Goal: Task Accomplishment & Management: Use online tool/utility

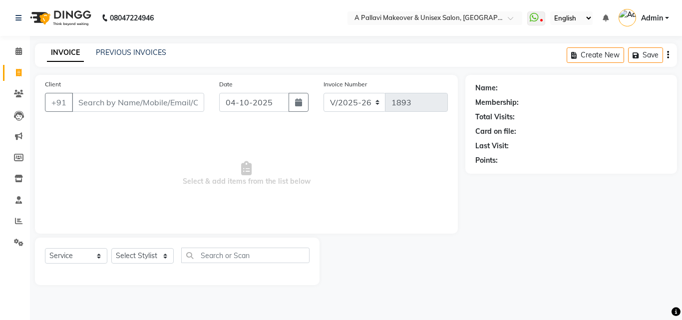
select select "3573"
select select "service"
click at [110, 102] on input "Client" at bounding box center [138, 102] width 132 height 19
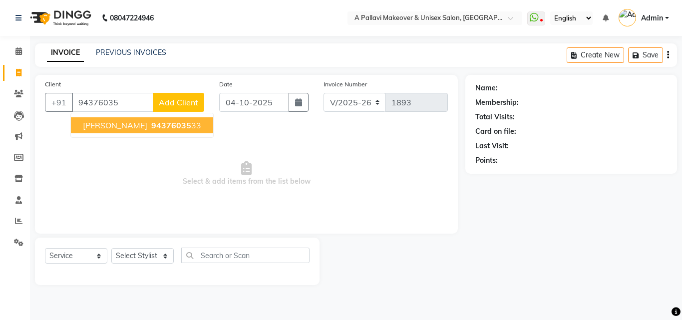
click at [151, 128] on span "94376035" at bounding box center [171, 125] width 40 height 10
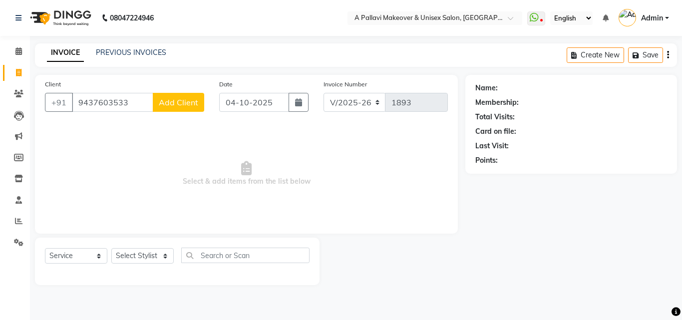
type input "9437603533"
click at [125, 250] on select "Select Stylist [PERSON_NAME] A PALLAVI Archana [PERSON_NAME] [PERSON_NAME] [PER…" at bounding box center [142, 255] width 62 height 15
select select "19459"
click at [111, 248] on select "Select Stylist [PERSON_NAME] A PALLAVI Archana [PERSON_NAME] [PERSON_NAME] [PER…" at bounding box center [142, 255] width 62 height 15
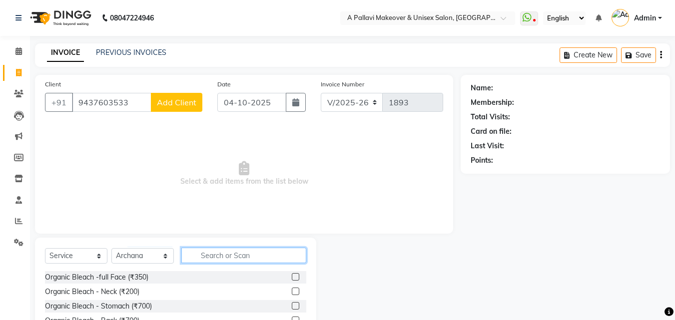
click at [219, 256] on input "text" at bounding box center [243, 255] width 125 height 15
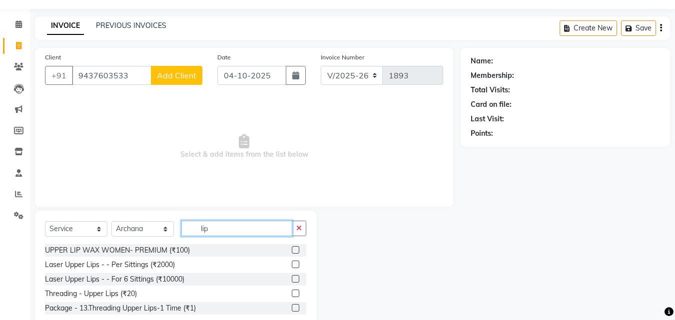
scroll to position [52, 0]
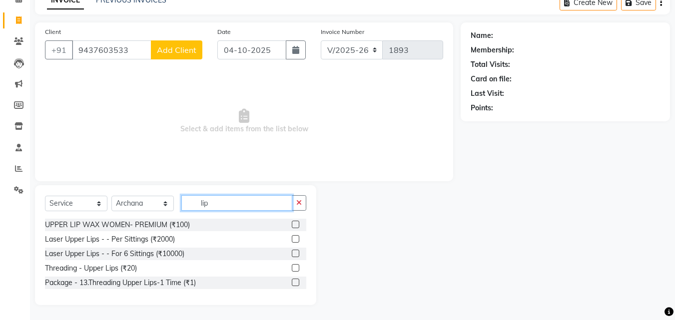
click at [234, 207] on input "lip" at bounding box center [236, 202] width 111 height 15
type input "l"
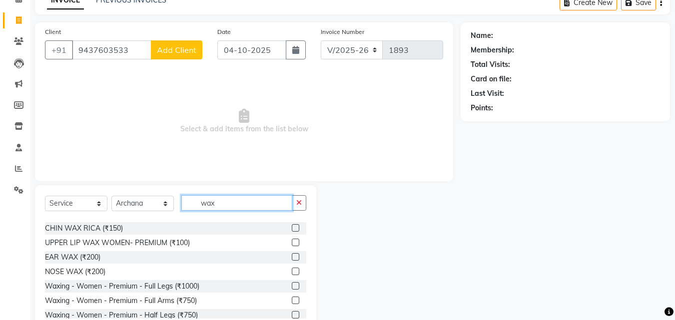
scroll to position [115, 0]
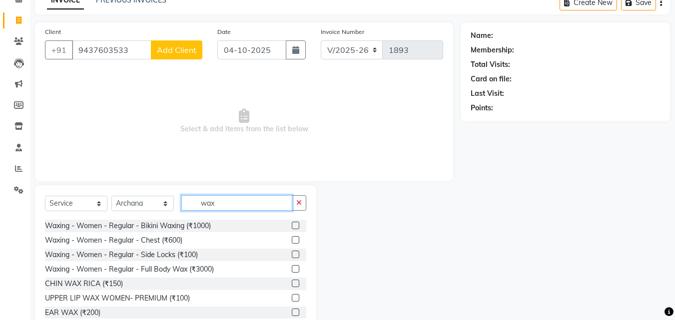
type input "wax"
click at [292, 297] on label at bounding box center [295, 297] width 7 height 7
click at [292, 297] on input "checkbox" at bounding box center [295, 298] width 6 height 6
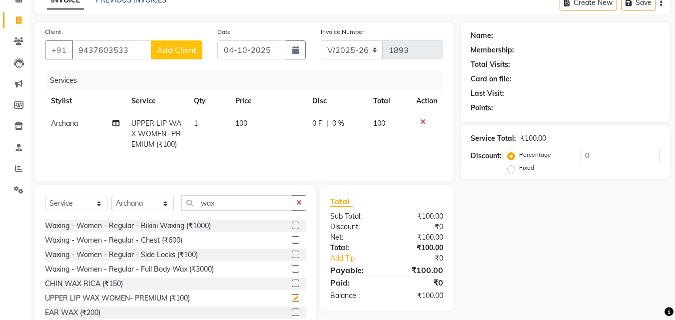
checkbox input "false"
click at [248, 115] on td "100" at bounding box center [267, 133] width 77 height 43
select select "19459"
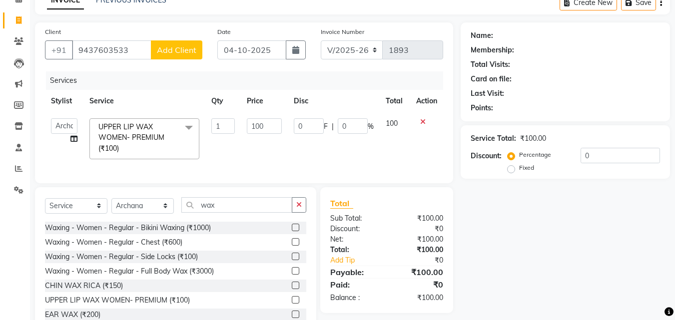
click at [267, 134] on td "100" at bounding box center [264, 138] width 46 height 53
click at [269, 131] on input "100" at bounding box center [264, 125] width 34 height 15
type input "1"
type input "80"
click at [261, 212] on div "Select Service Product Membership Package Voucher Prepaid Gift Card Select Styl…" at bounding box center [175, 208] width 261 height 23
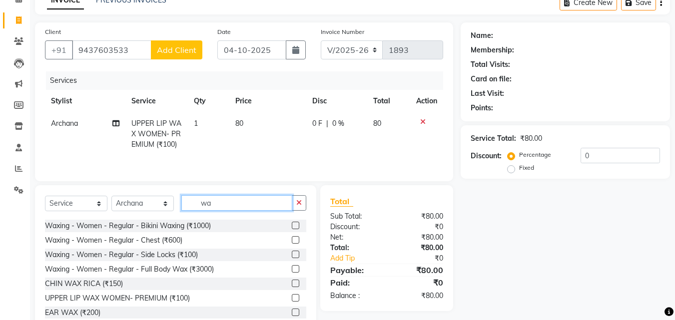
type input "w"
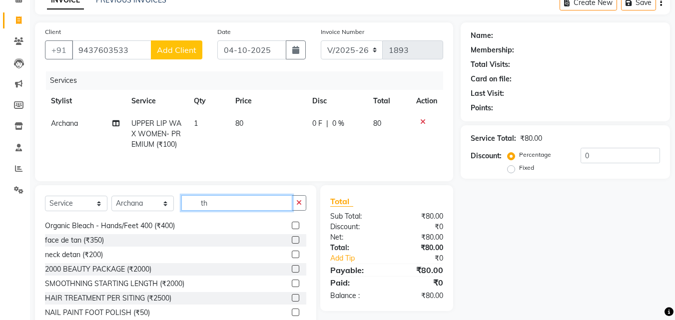
scroll to position [0, 0]
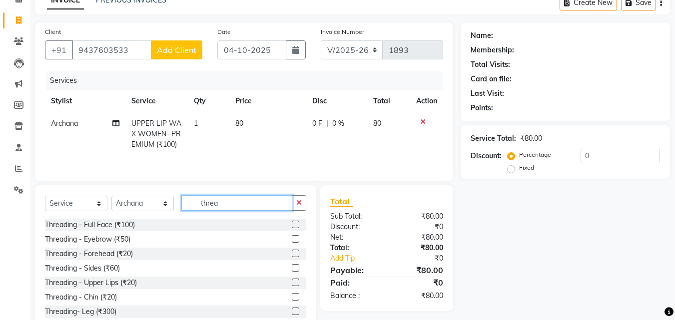
type input "threa"
click at [292, 239] on label at bounding box center [295, 238] width 7 height 7
click at [292, 239] on input "checkbox" at bounding box center [295, 239] width 6 height 6
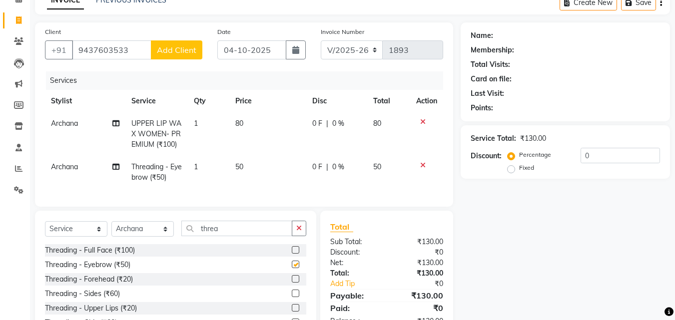
checkbox input "false"
click at [292, 283] on label at bounding box center [295, 278] width 7 height 7
click at [292, 283] on input "checkbox" at bounding box center [295, 279] width 6 height 6
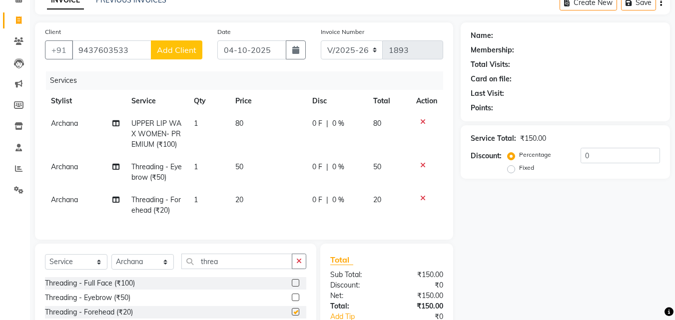
checkbox input "false"
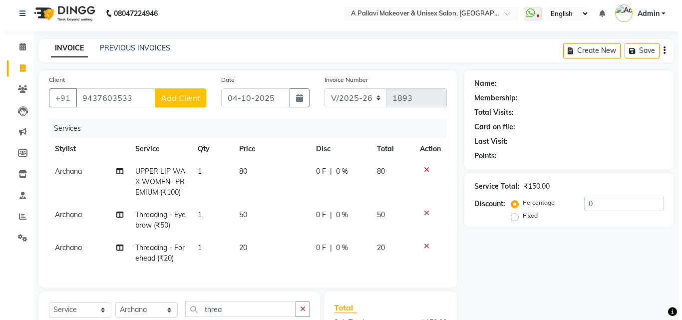
scroll to position [2, 0]
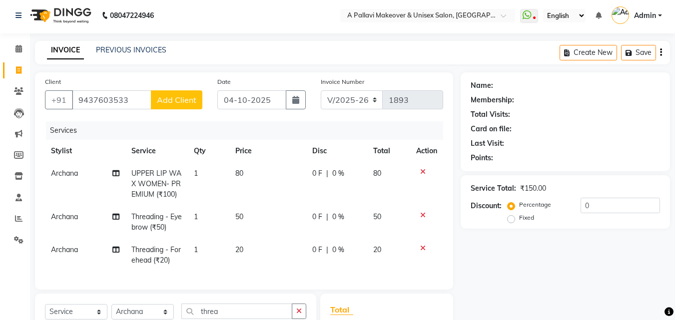
click at [185, 102] on span "Add Client" at bounding box center [176, 100] width 39 height 10
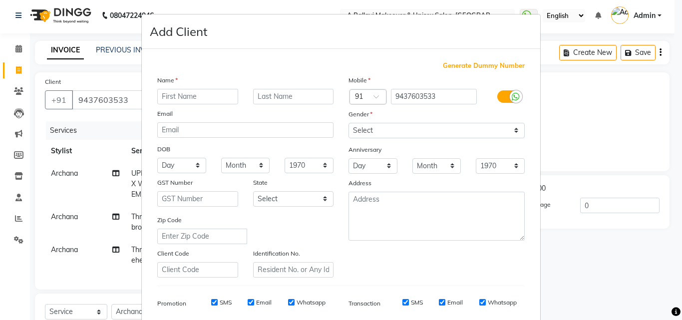
click at [120, 137] on ngb-modal-window "Add Client Generate Dummy Number Name Email DOB Day 01 02 03 04 05 06 07 08 09 …" at bounding box center [341, 160] width 682 height 320
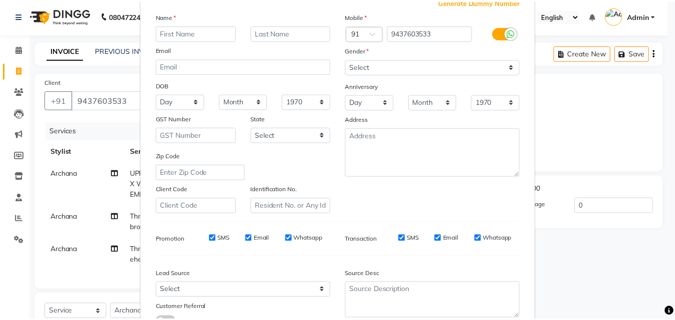
scroll to position [141, 0]
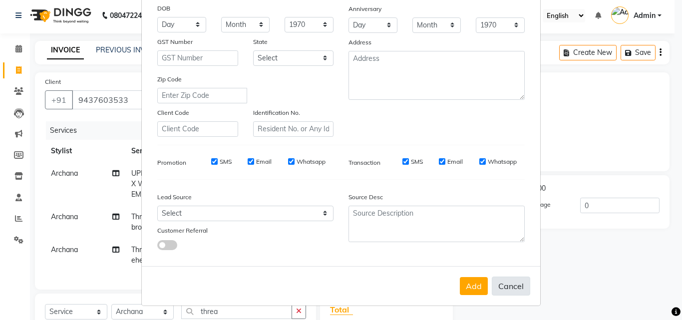
click at [511, 286] on button "Cancel" at bounding box center [511, 286] width 38 height 19
select select
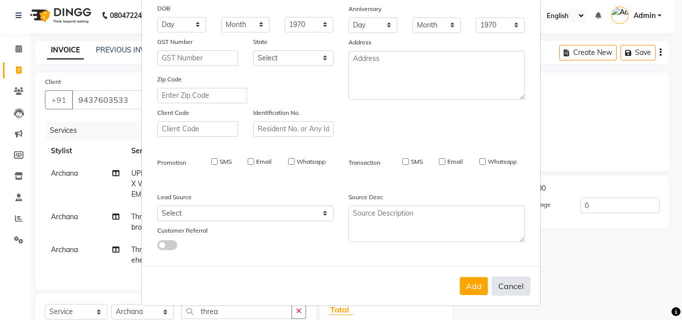
select select
checkbox input "false"
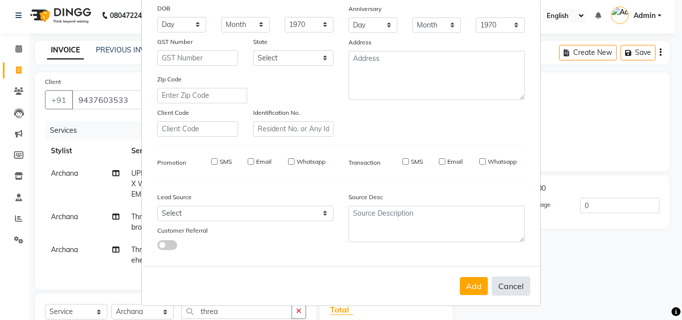
checkbox input "false"
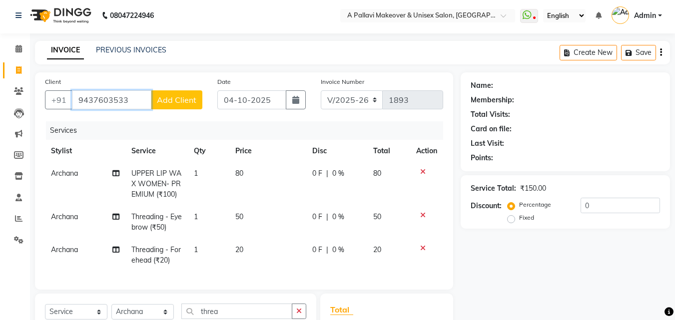
click at [123, 98] on input "9437603533" at bounding box center [111, 99] width 79 height 19
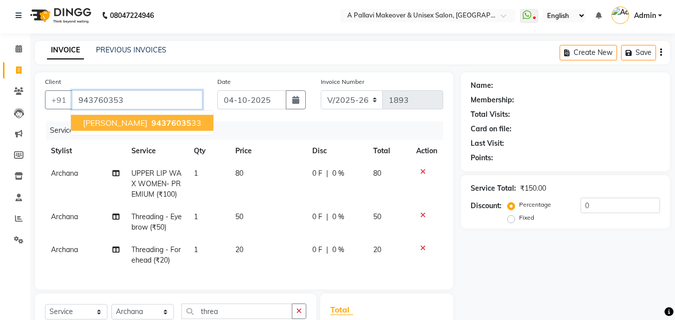
type input "9437603533"
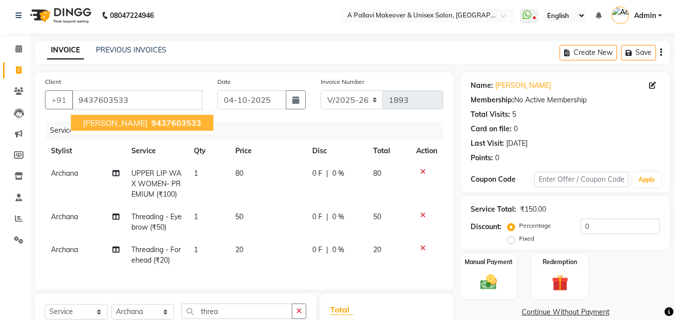
click at [151, 126] on span "9437603533" at bounding box center [176, 123] width 50 height 10
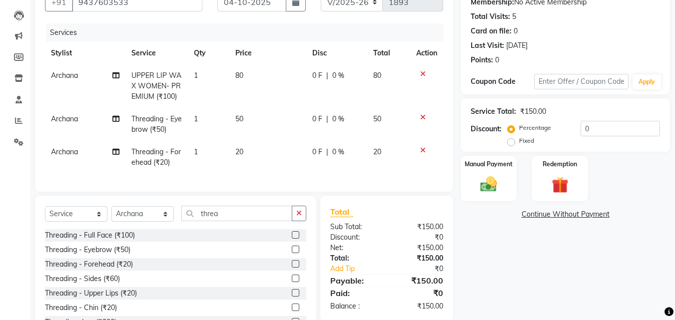
scroll to position [146, 0]
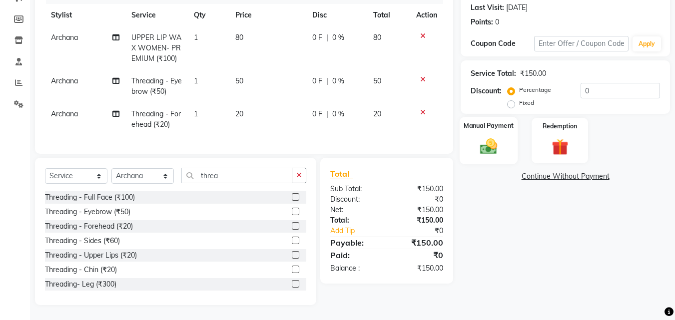
click at [484, 141] on img at bounding box center [489, 146] width 28 height 20
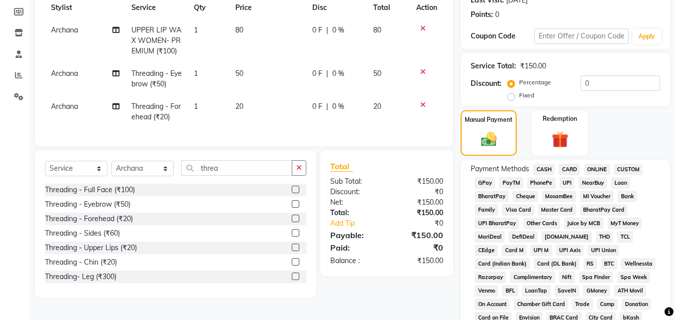
click at [546, 171] on span "CASH" at bounding box center [543, 169] width 21 height 11
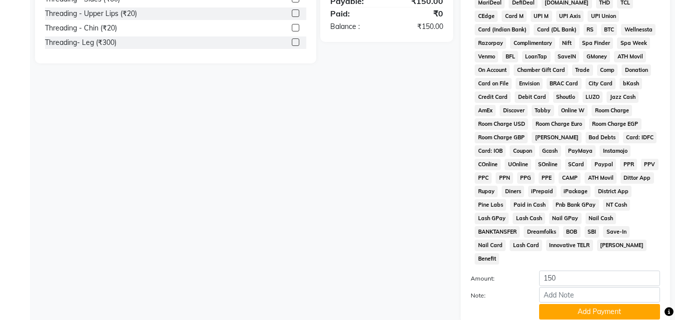
scroll to position [444, 0]
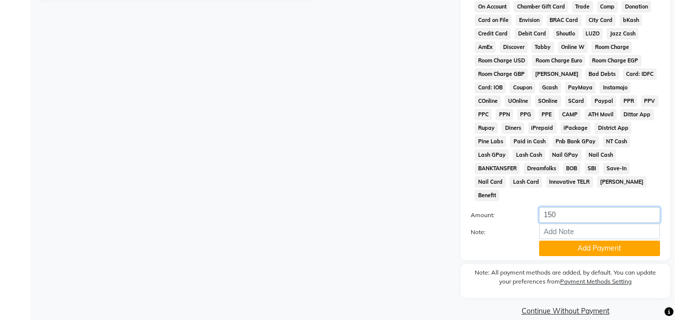
click at [558, 207] on input "150" at bounding box center [599, 214] width 121 height 15
type input "100"
click at [618, 241] on button "Add Payment" at bounding box center [599, 248] width 121 height 15
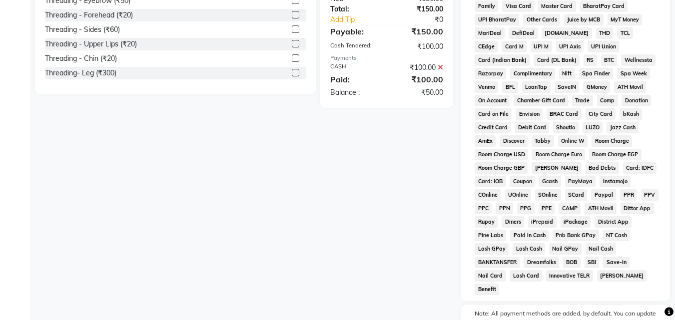
scroll to position [447, 0]
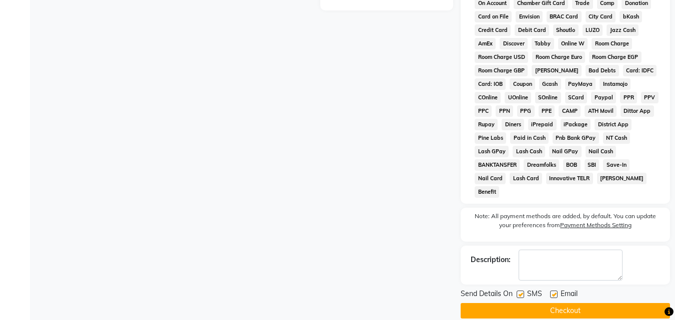
click at [575, 303] on button "Checkout" at bounding box center [565, 310] width 209 height 15
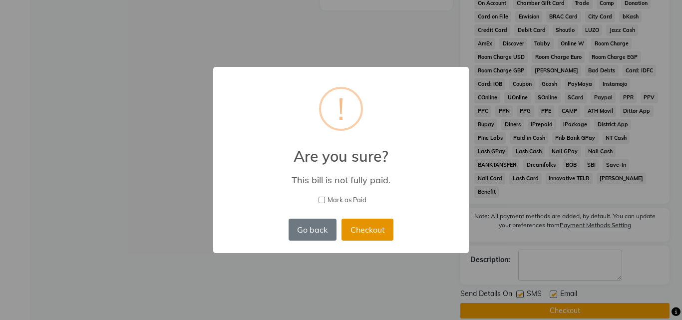
click at [380, 231] on button "Checkout" at bounding box center [368, 230] width 52 height 22
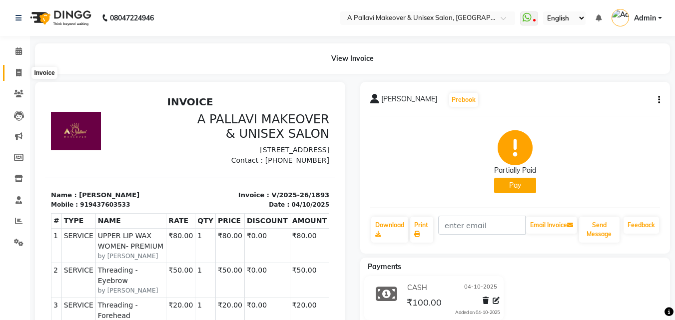
click at [18, 72] on icon at bounding box center [18, 72] width 5 height 7
select select "service"
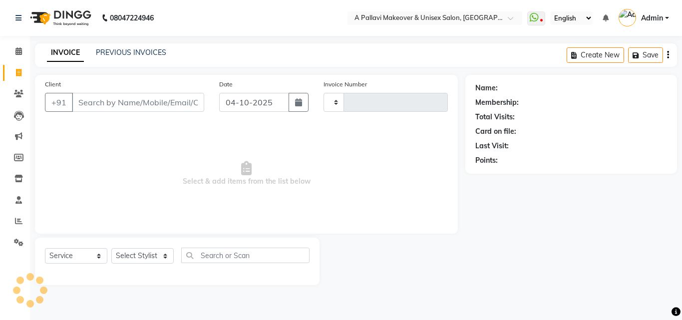
type input "1894"
select select "3573"
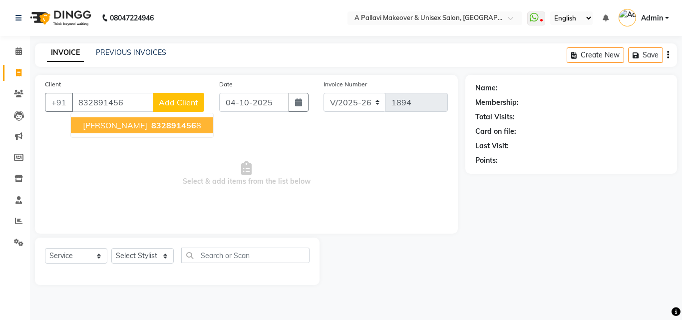
click at [178, 127] on span "832891456" at bounding box center [173, 125] width 45 height 10
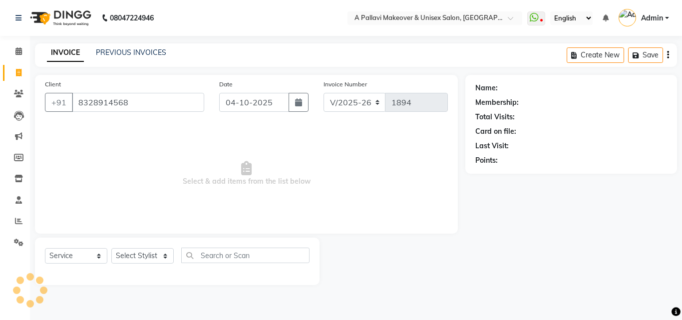
type input "8328914568"
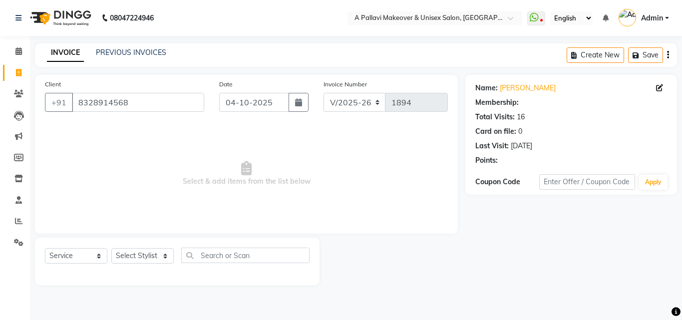
select select "1: Object"
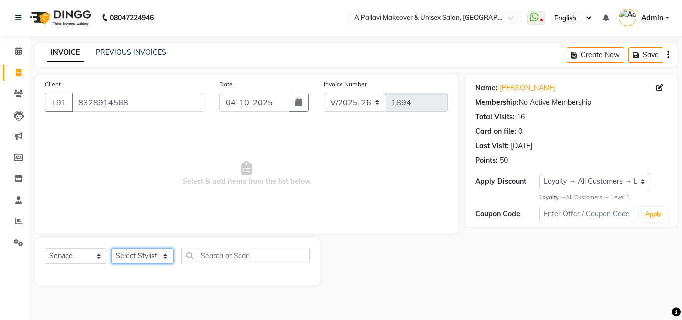
click at [152, 254] on select "Select Stylist [PERSON_NAME] A PALLAVI Archana [PERSON_NAME] [PERSON_NAME] [PER…" at bounding box center [142, 255] width 62 height 15
select select "68912"
click at [111, 248] on select "Select Stylist [PERSON_NAME] A PALLAVI Archana [PERSON_NAME] [PERSON_NAME] [PER…" at bounding box center [142, 255] width 62 height 15
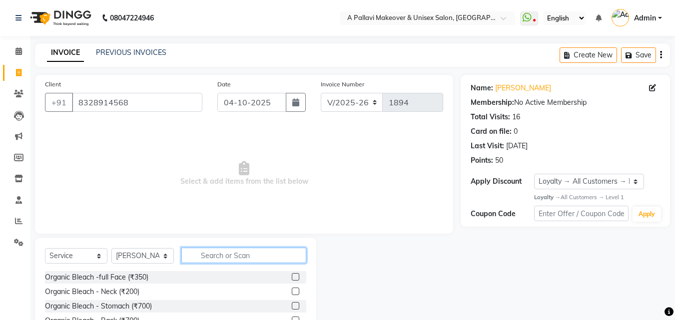
click at [205, 253] on input "text" at bounding box center [243, 255] width 125 height 15
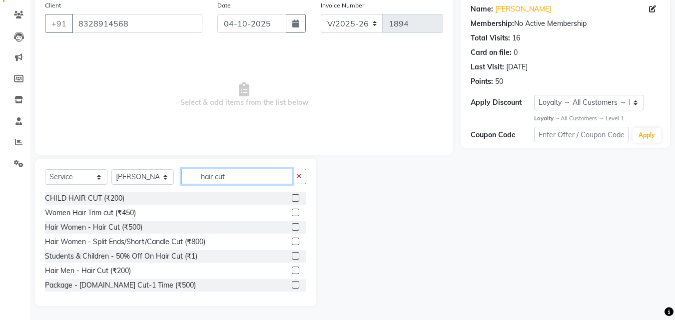
scroll to position [80, 0]
type input "hair cut"
click at [292, 272] on label at bounding box center [295, 269] width 7 height 7
click at [292, 272] on input "checkbox" at bounding box center [295, 270] width 6 height 6
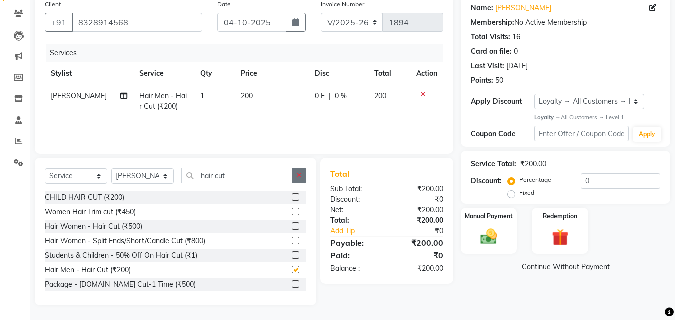
checkbox input "false"
click at [300, 169] on button "button" at bounding box center [299, 175] width 14 height 15
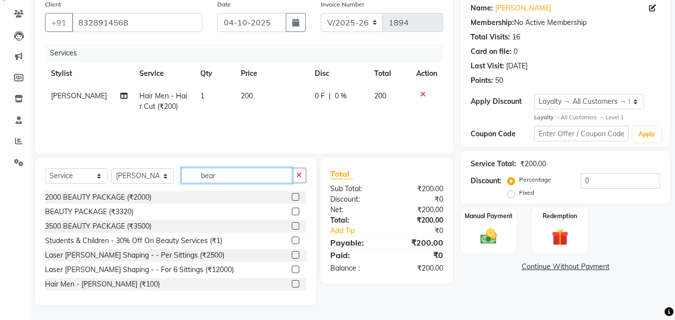
scroll to position [58, 0]
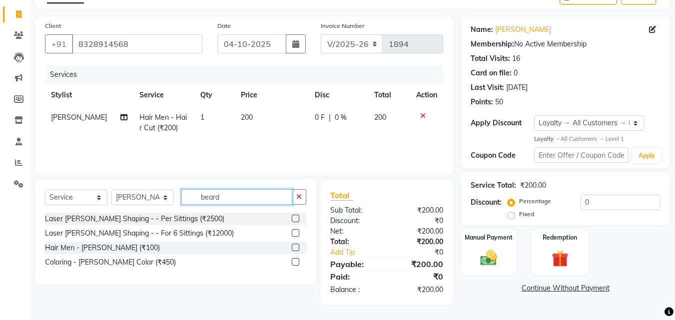
type input "beard"
click at [296, 248] on label at bounding box center [295, 247] width 7 height 7
click at [296, 248] on input "checkbox" at bounding box center [295, 248] width 6 height 6
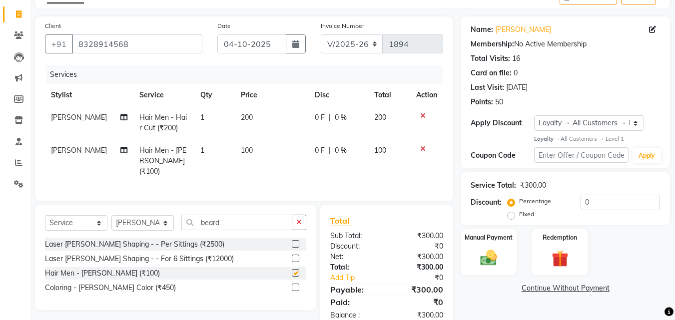
checkbox input "false"
click at [303, 220] on button "button" at bounding box center [299, 222] width 14 height 15
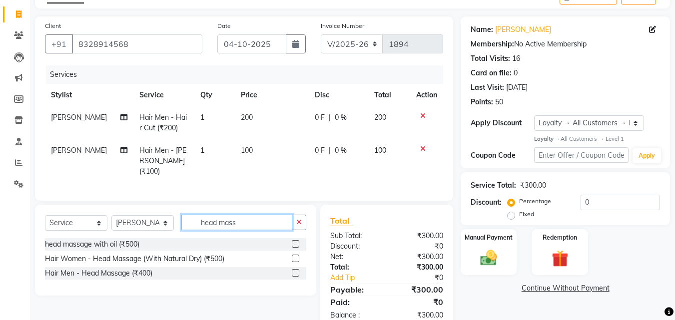
type input "head mass"
click at [296, 269] on label at bounding box center [295, 272] width 7 height 7
click at [296, 270] on input "checkbox" at bounding box center [295, 273] width 6 height 6
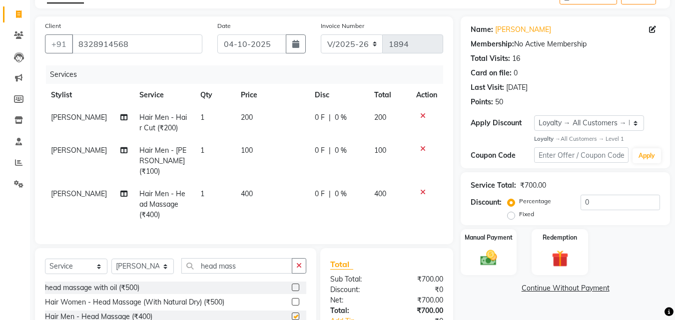
checkbox input "false"
click at [238, 183] on td "400" at bounding box center [272, 204] width 74 height 43
select select "68912"
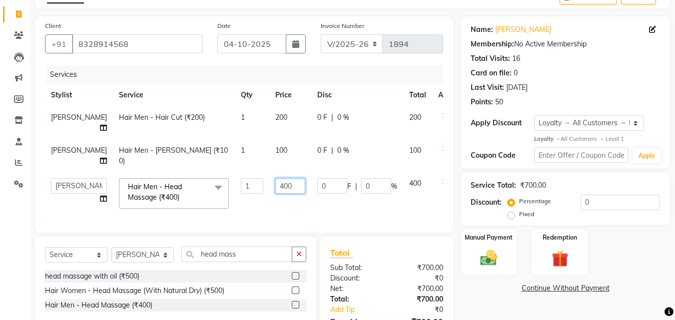
click at [275, 187] on input "400" at bounding box center [290, 185] width 30 height 15
type input "300"
click at [260, 215] on div "Services Stylist Service Qty Price Disc Total Action [PERSON_NAME] Hair Men - H…" at bounding box center [244, 143] width 398 height 157
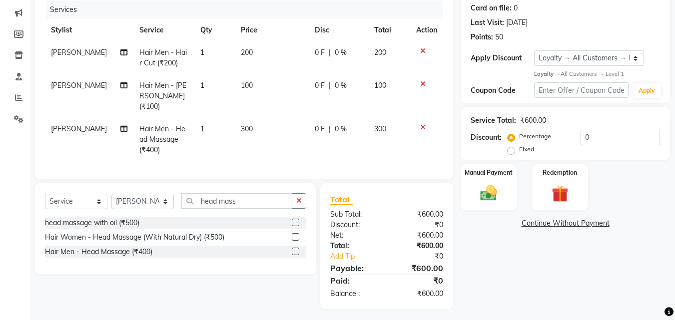
scroll to position [124, 0]
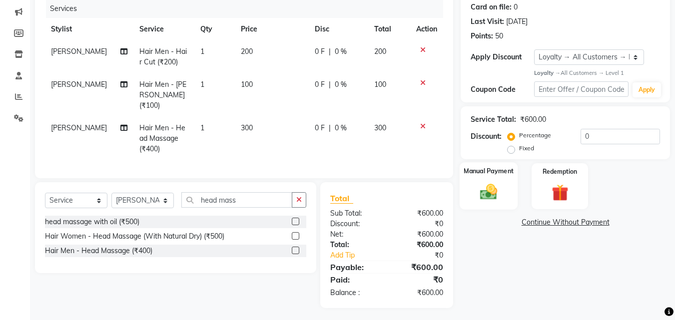
click at [471, 178] on div "Manual Payment" at bounding box center [489, 185] width 58 height 47
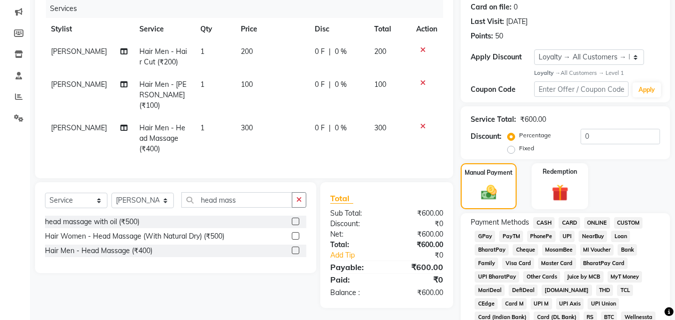
click at [540, 221] on span "CASH" at bounding box center [543, 222] width 21 height 11
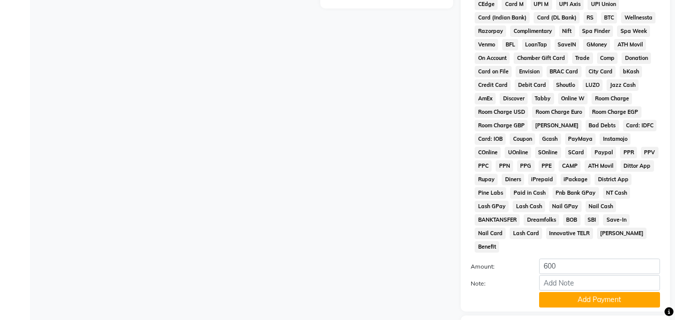
scroll to position [476, 0]
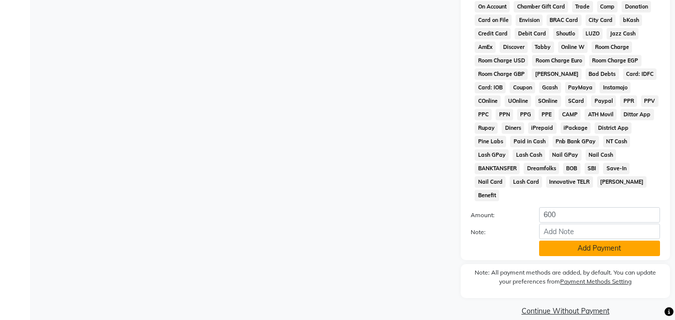
click at [564, 241] on button "Add Payment" at bounding box center [599, 248] width 121 height 15
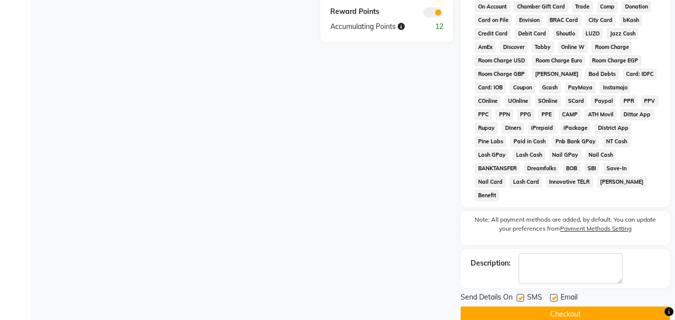
click at [592, 307] on button "Checkout" at bounding box center [565, 314] width 209 height 15
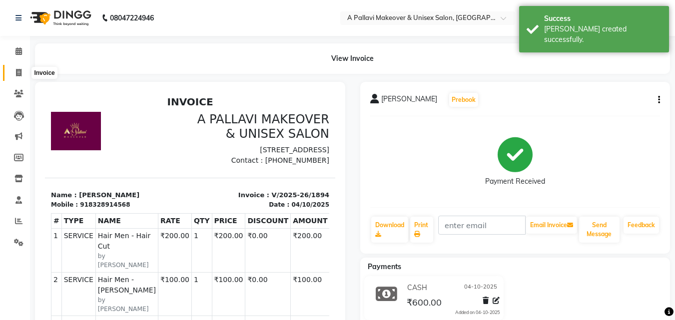
click at [19, 70] on icon at bounding box center [18, 72] width 5 height 7
select select "service"
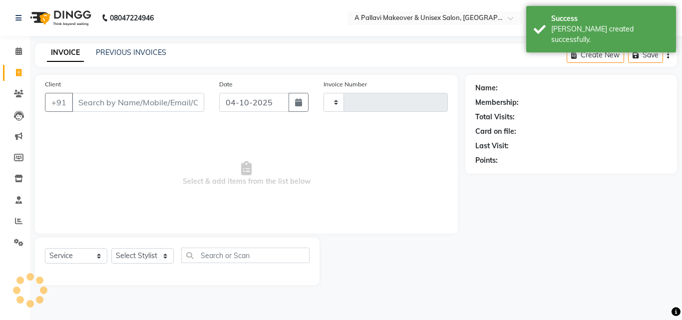
type input "1895"
select select "3573"
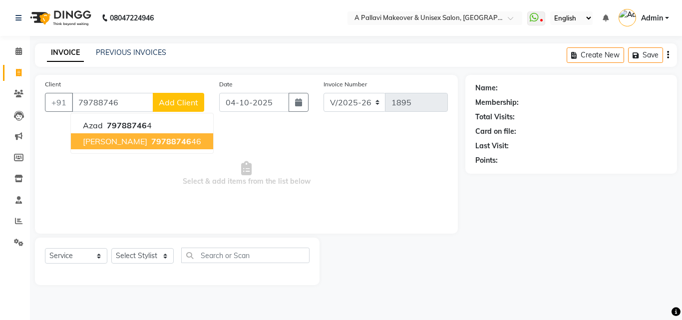
click at [151, 144] on span "79788746" at bounding box center [171, 141] width 40 height 10
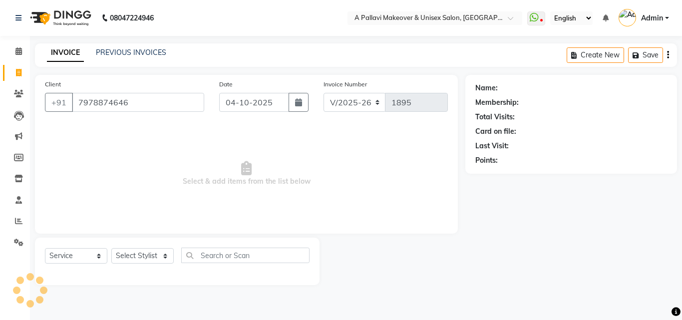
type input "7978874646"
select select "1: Object"
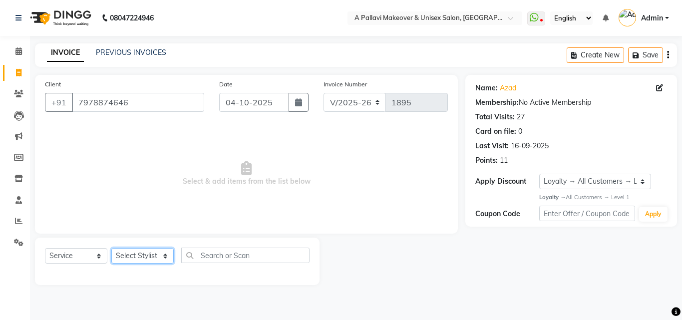
click at [154, 257] on select "Select Stylist [PERSON_NAME] A PALLAVI Archana [PERSON_NAME] [PERSON_NAME] [PER…" at bounding box center [142, 255] width 62 height 15
select select "68912"
click at [111, 248] on select "Select Stylist [PERSON_NAME] A PALLAVI Archana [PERSON_NAME] [PERSON_NAME] [PER…" at bounding box center [142, 255] width 62 height 15
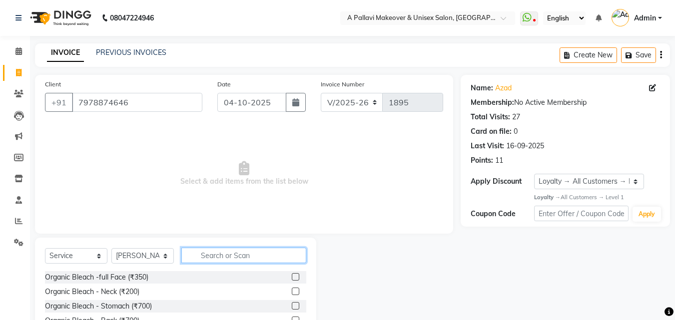
click at [212, 256] on input "text" at bounding box center [243, 255] width 125 height 15
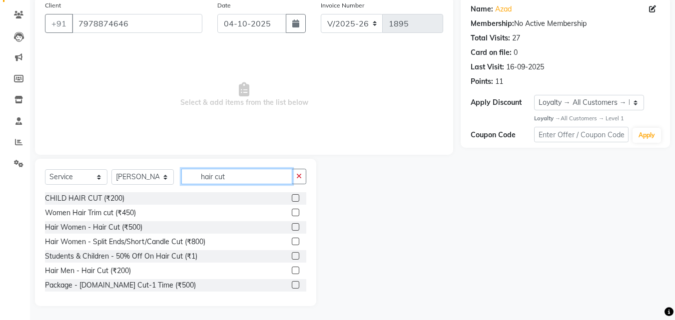
scroll to position [80, 0]
type input "hair cut"
click at [292, 267] on label at bounding box center [295, 269] width 7 height 7
click at [292, 267] on input "checkbox" at bounding box center [295, 270] width 6 height 6
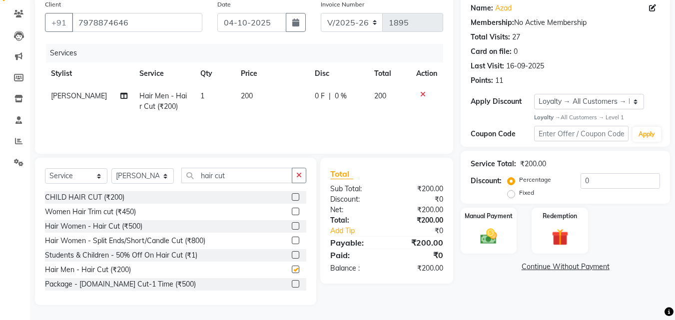
checkbox input "false"
click at [298, 175] on icon "button" at bounding box center [298, 175] width 5 height 7
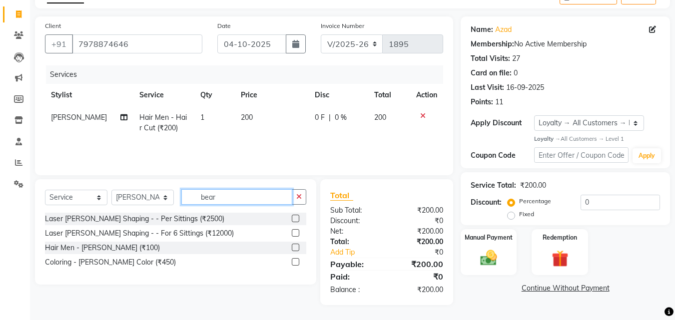
scroll to position [58, 0]
type input "beard"
click at [296, 247] on label at bounding box center [295, 247] width 7 height 7
click at [296, 247] on input "checkbox" at bounding box center [295, 248] width 6 height 6
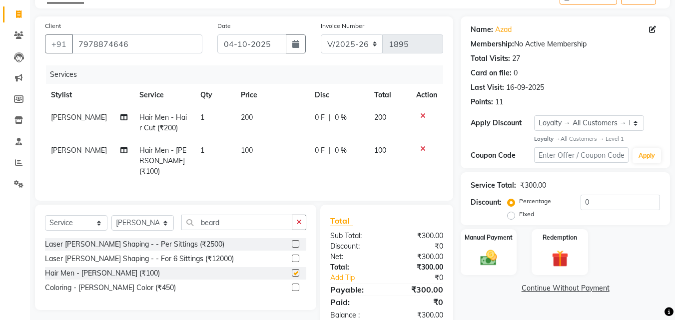
checkbox input "false"
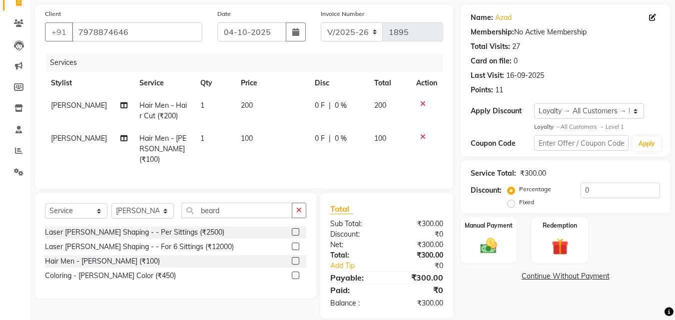
scroll to position [81, 0]
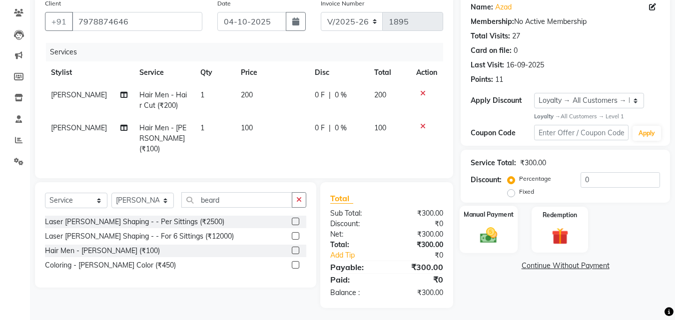
click at [490, 233] on img at bounding box center [489, 236] width 28 height 20
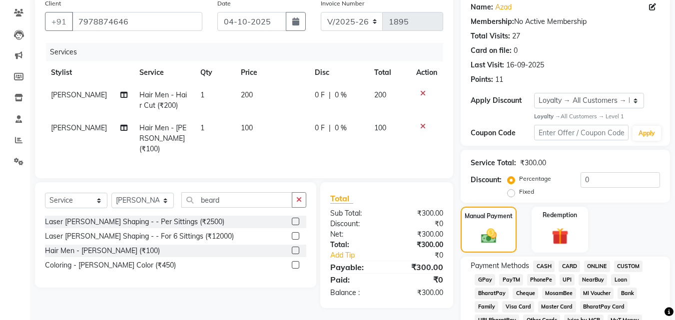
click at [542, 265] on span "CASH" at bounding box center [543, 266] width 21 height 11
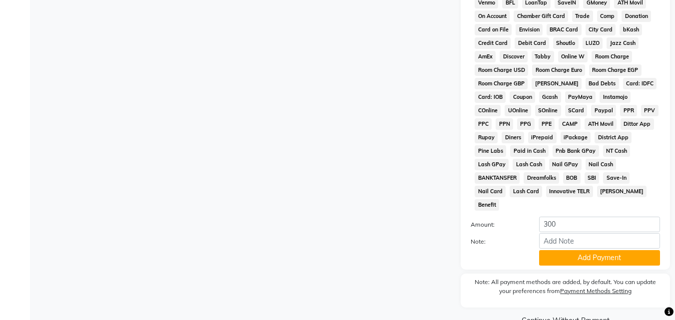
scroll to position [476, 0]
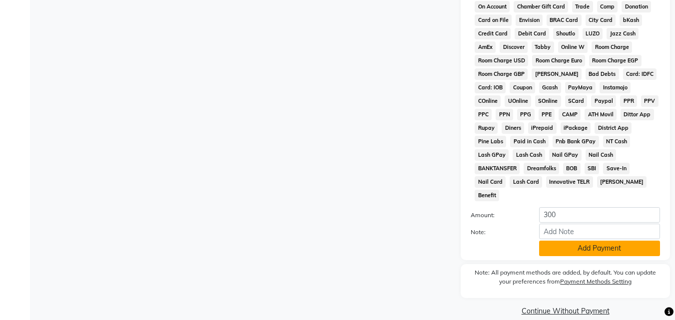
click at [574, 241] on button "Add Payment" at bounding box center [599, 248] width 121 height 15
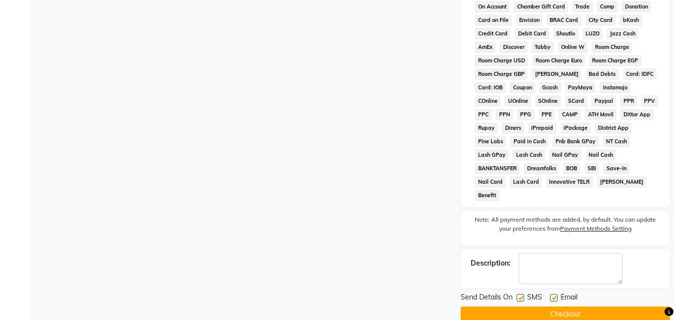
click at [568, 307] on button "Checkout" at bounding box center [565, 314] width 209 height 15
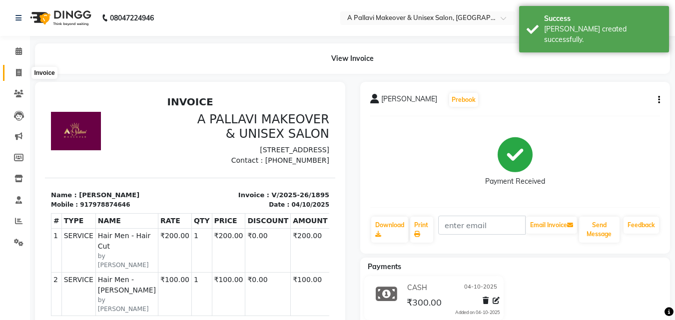
click at [20, 71] on icon at bounding box center [18, 72] width 5 height 7
select select "service"
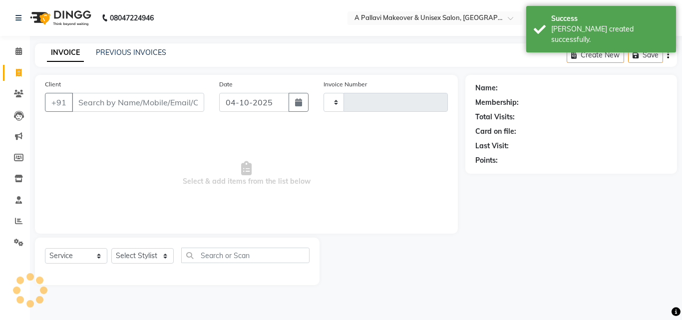
type input "1896"
select select "3573"
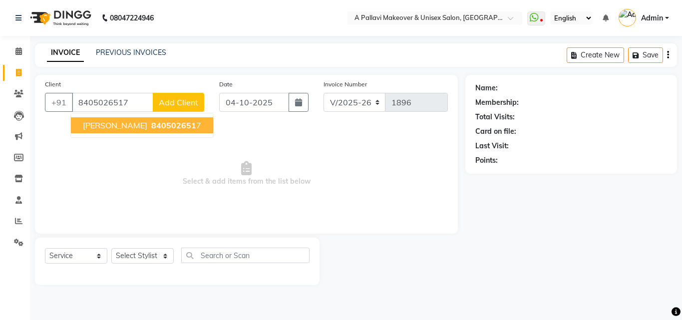
type input "8405026517"
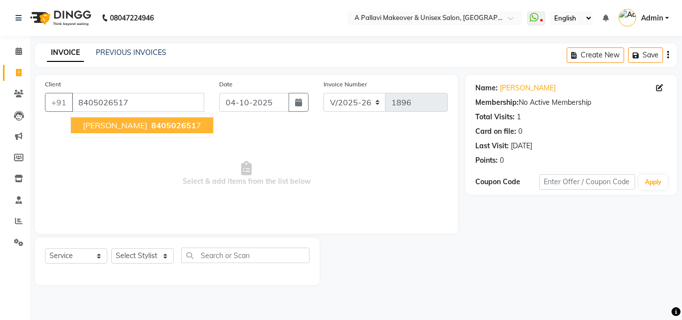
click at [119, 129] on button "[PERSON_NAME] 840502651 7" at bounding box center [142, 125] width 142 height 16
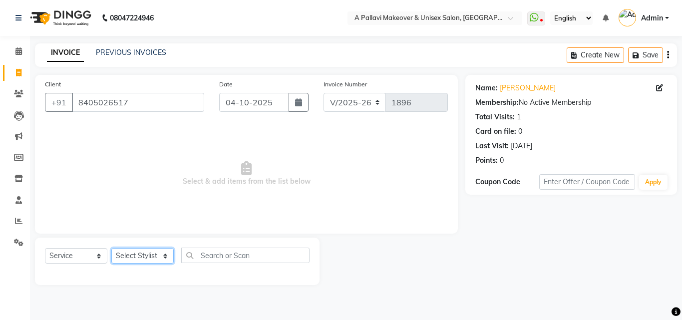
click at [152, 254] on select "Select Stylist [PERSON_NAME] A PALLAVI Archana [PERSON_NAME] [PERSON_NAME] [PER…" at bounding box center [142, 255] width 62 height 15
select select "60570"
click at [111, 248] on select "Select Stylist [PERSON_NAME] A PALLAVI Archana [PERSON_NAME] [PERSON_NAME] [PER…" at bounding box center [142, 255] width 62 height 15
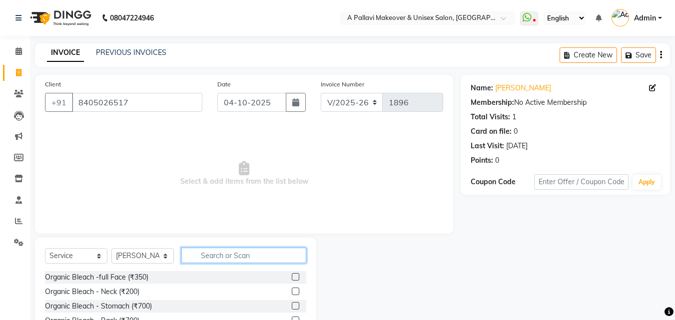
click at [218, 253] on input "text" at bounding box center [243, 255] width 125 height 15
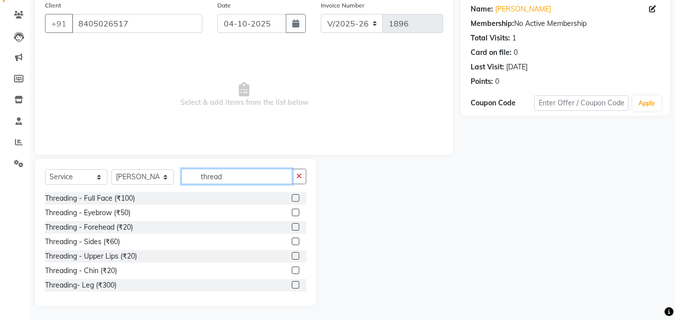
scroll to position [80, 0]
type input "thread"
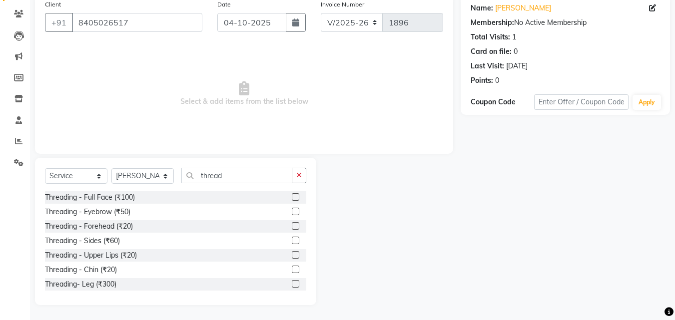
click at [292, 212] on label at bounding box center [295, 211] width 7 height 7
click at [292, 212] on input "checkbox" at bounding box center [295, 212] width 6 height 6
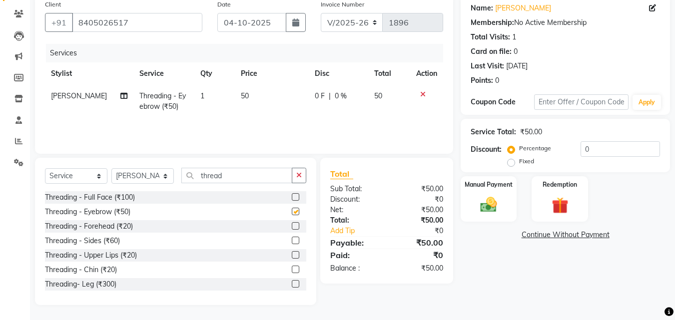
checkbox input "false"
click at [292, 254] on label at bounding box center [295, 254] width 7 height 7
click at [292, 254] on input "checkbox" at bounding box center [295, 255] width 6 height 6
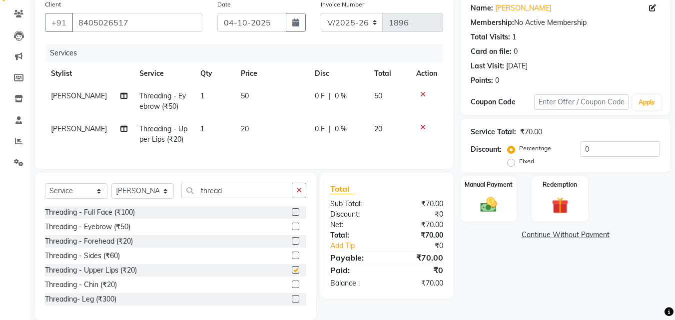
checkbox input "false"
click at [486, 183] on label "Manual Payment" at bounding box center [489, 183] width 50 height 9
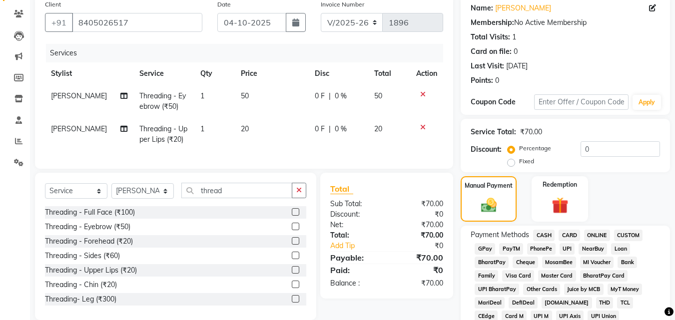
click at [539, 234] on span "CASH" at bounding box center [543, 235] width 21 height 11
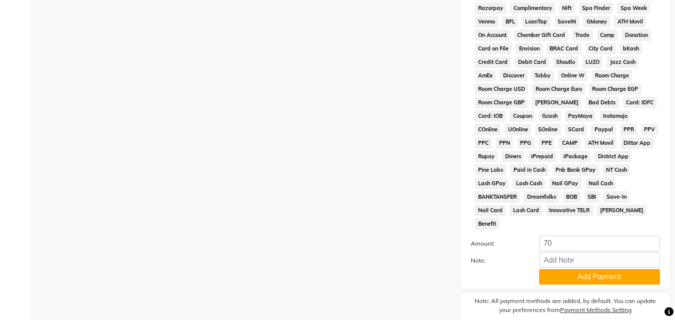
scroll to position [444, 0]
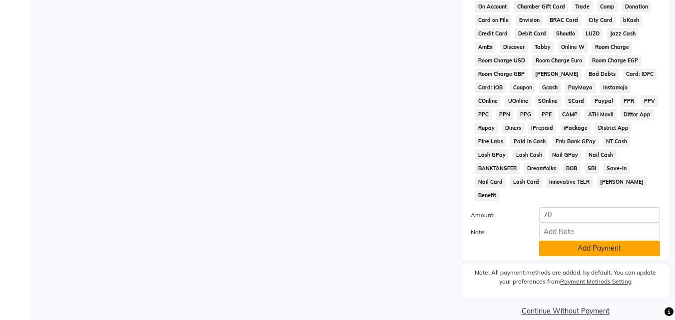
click at [562, 241] on button "Add Payment" at bounding box center [599, 248] width 121 height 15
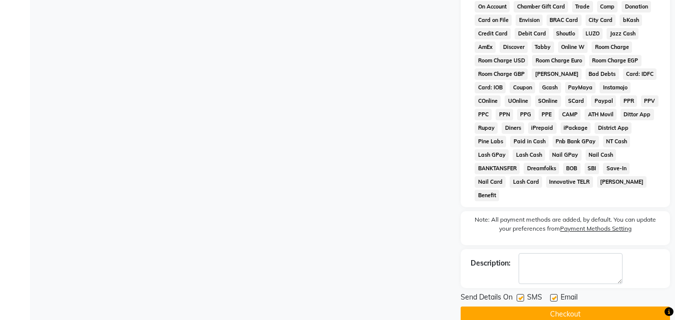
click at [567, 307] on button "Checkout" at bounding box center [565, 314] width 209 height 15
